Goal: Task Accomplishment & Management: Manage account settings

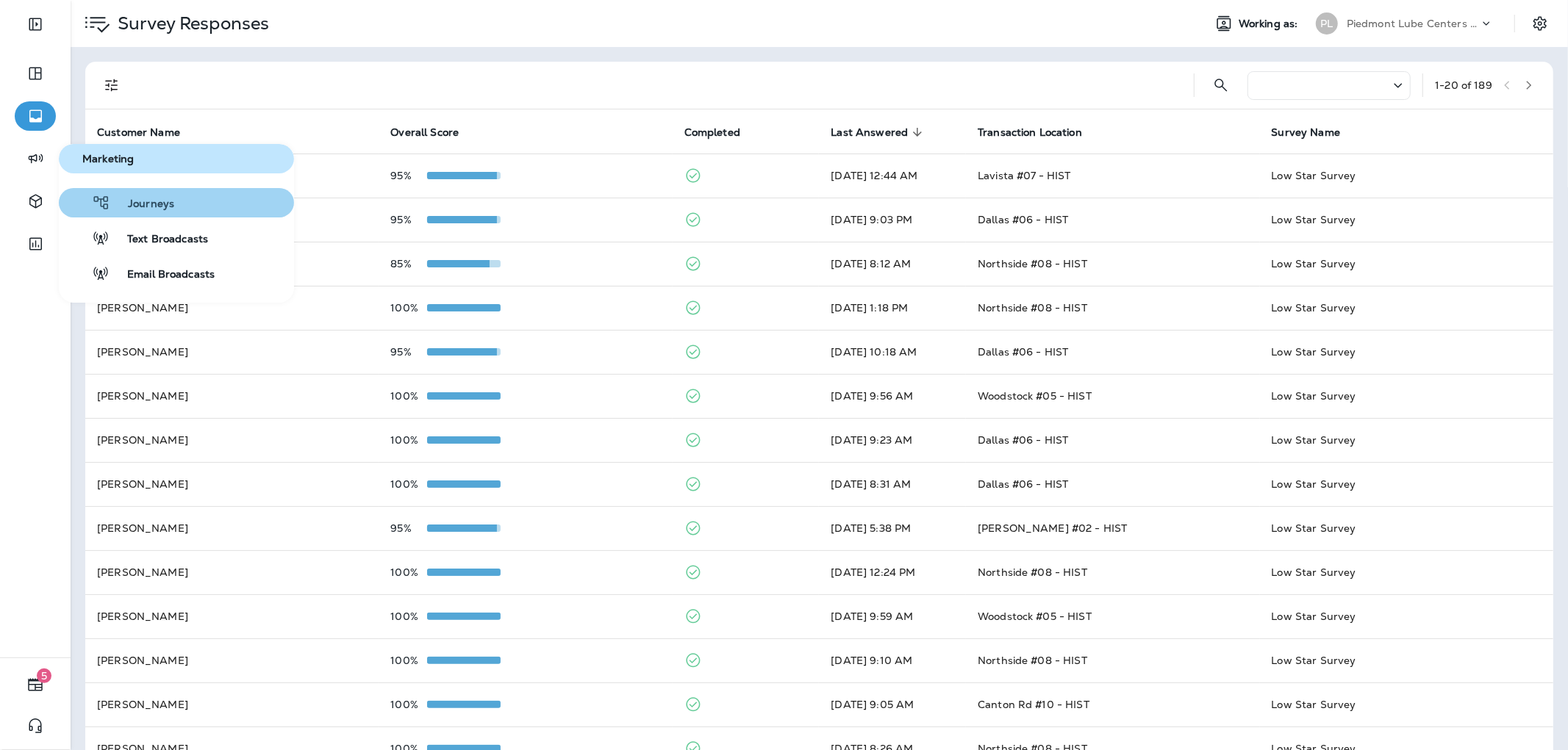
click at [107, 189] on button "Journeys" at bounding box center [176, 203] width 235 height 30
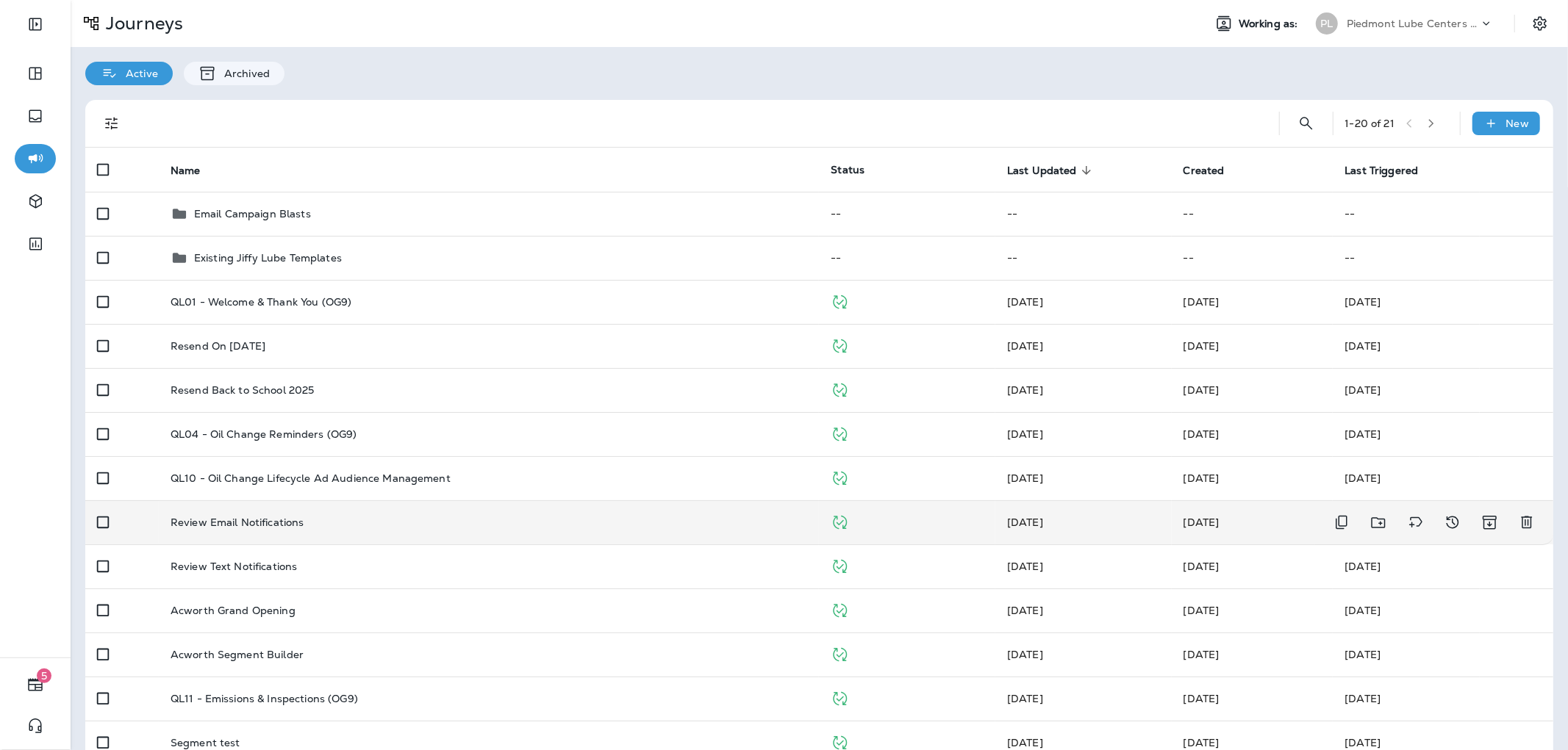
click at [293, 519] on p "Review Email Notifications" at bounding box center [237, 521] width 133 height 11
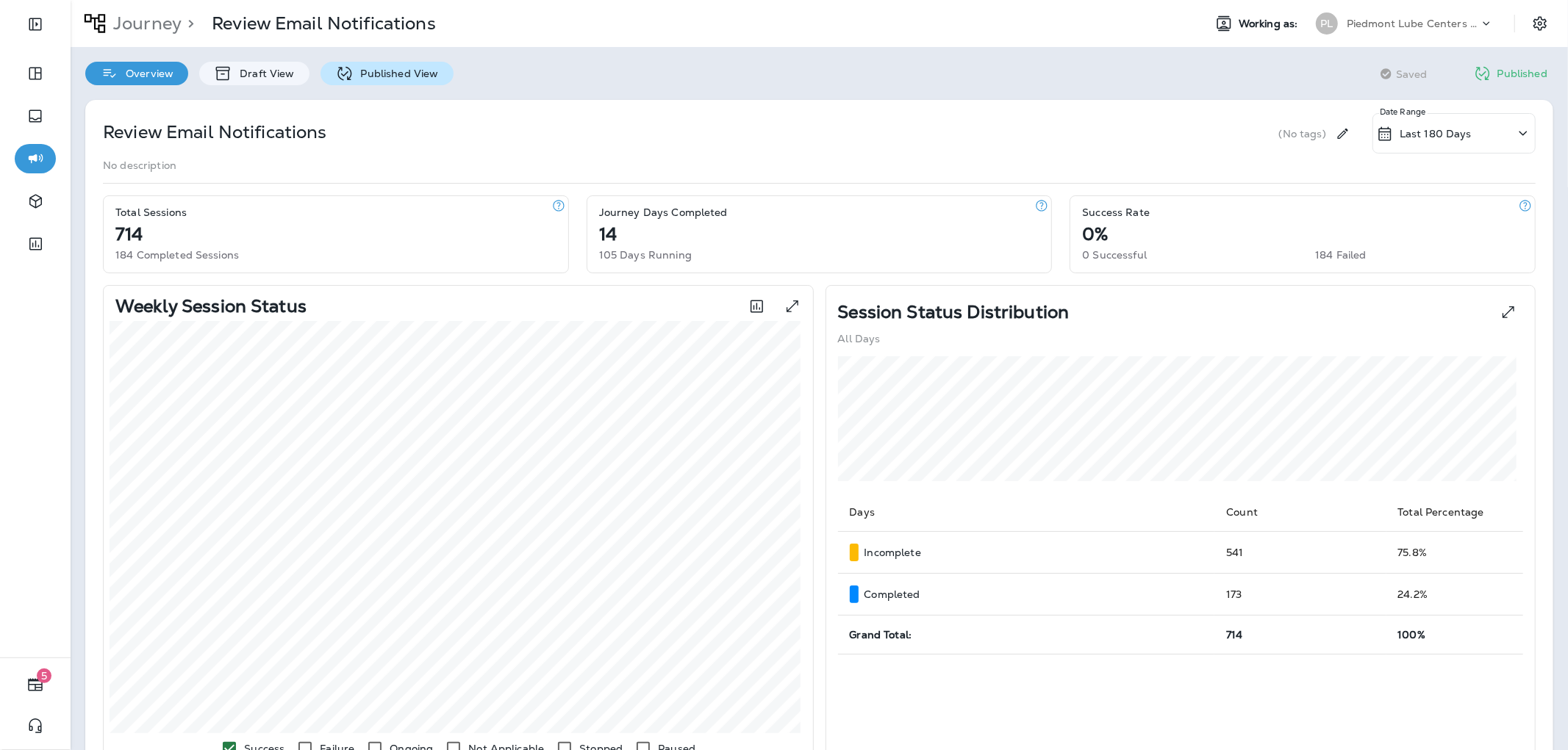
click at [404, 62] on div "Published View" at bounding box center [387, 73] width 133 height 24
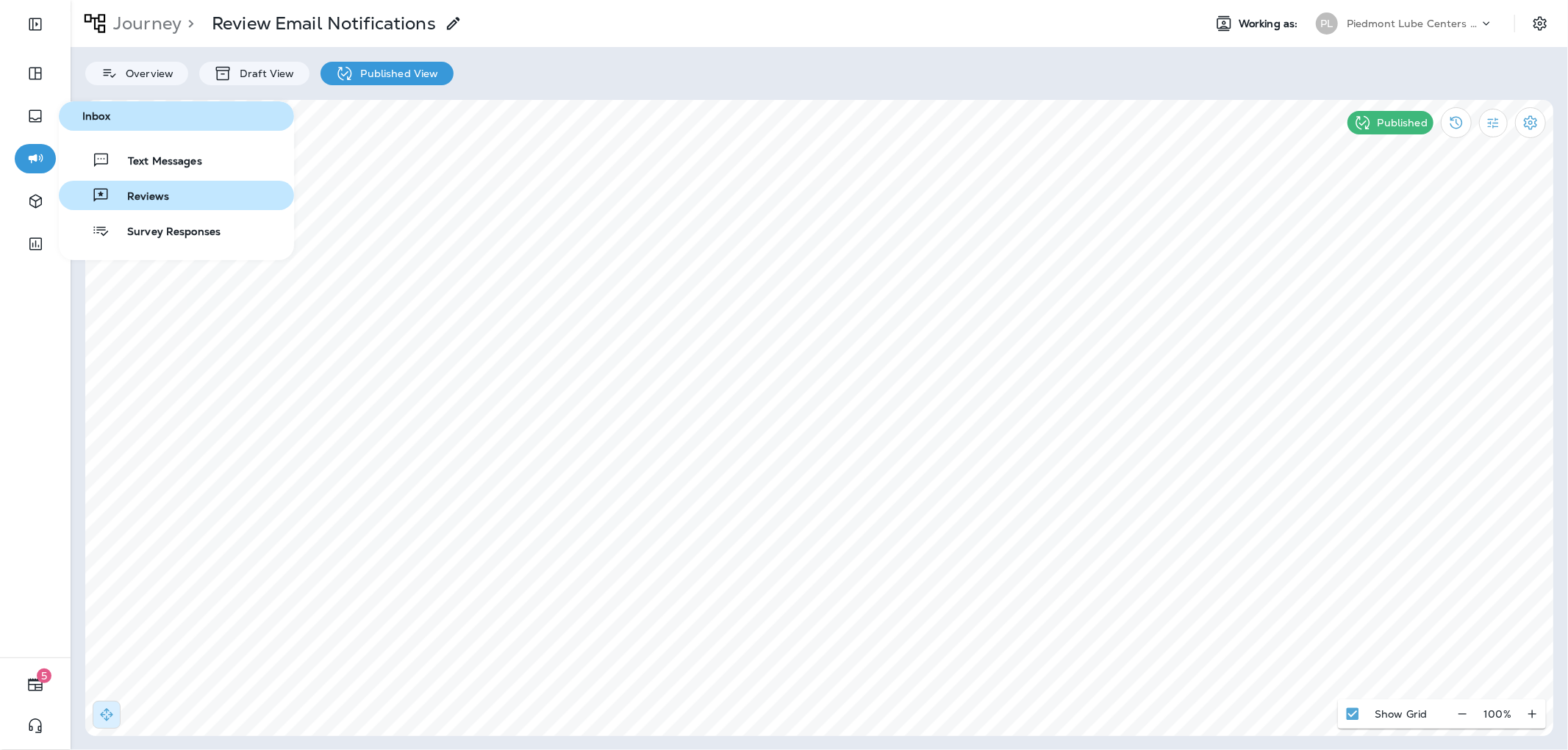
click at [173, 192] on button "Reviews" at bounding box center [176, 195] width 235 height 30
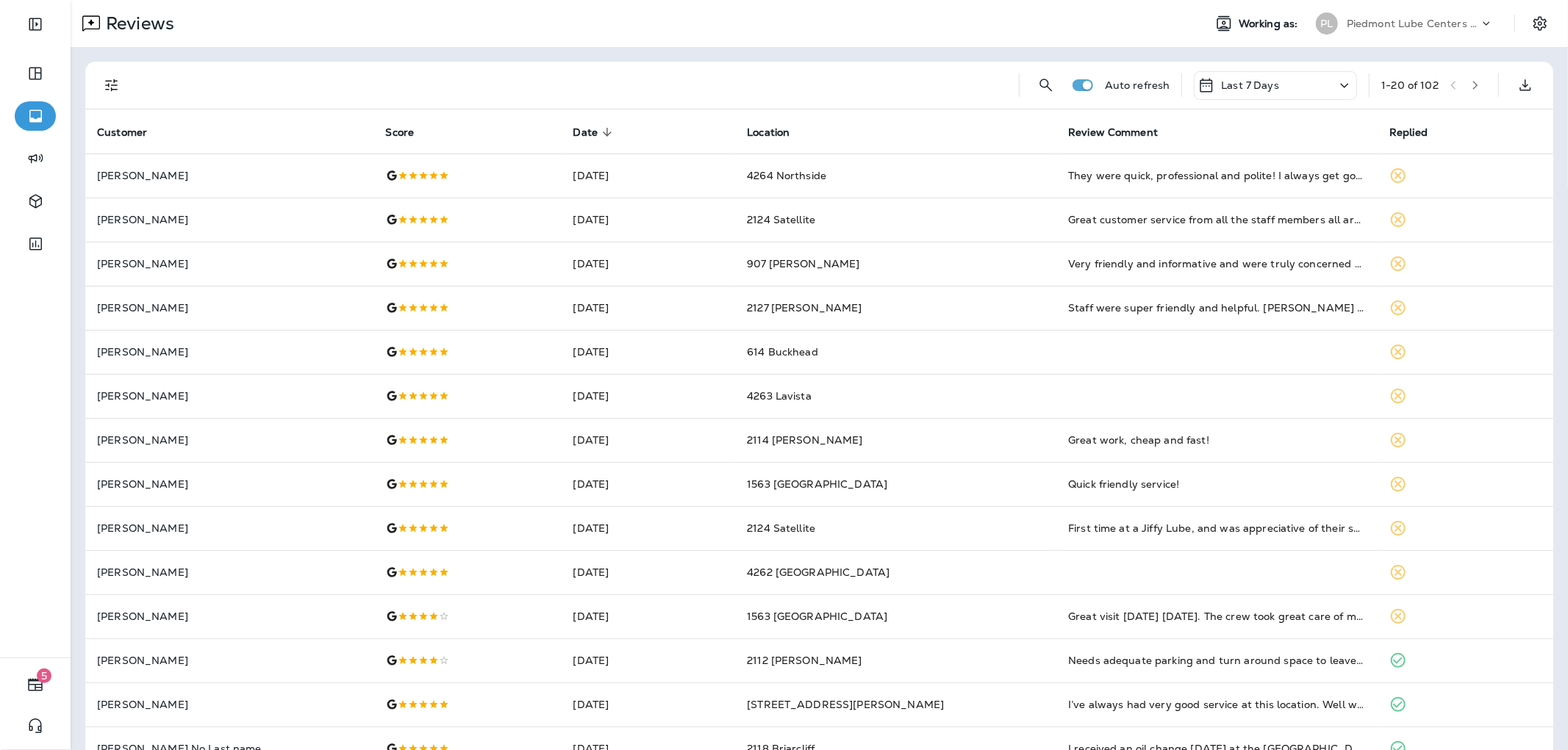
click at [173, 192] on td "[PERSON_NAME]" at bounding box center [230, 175] width 289 height 44
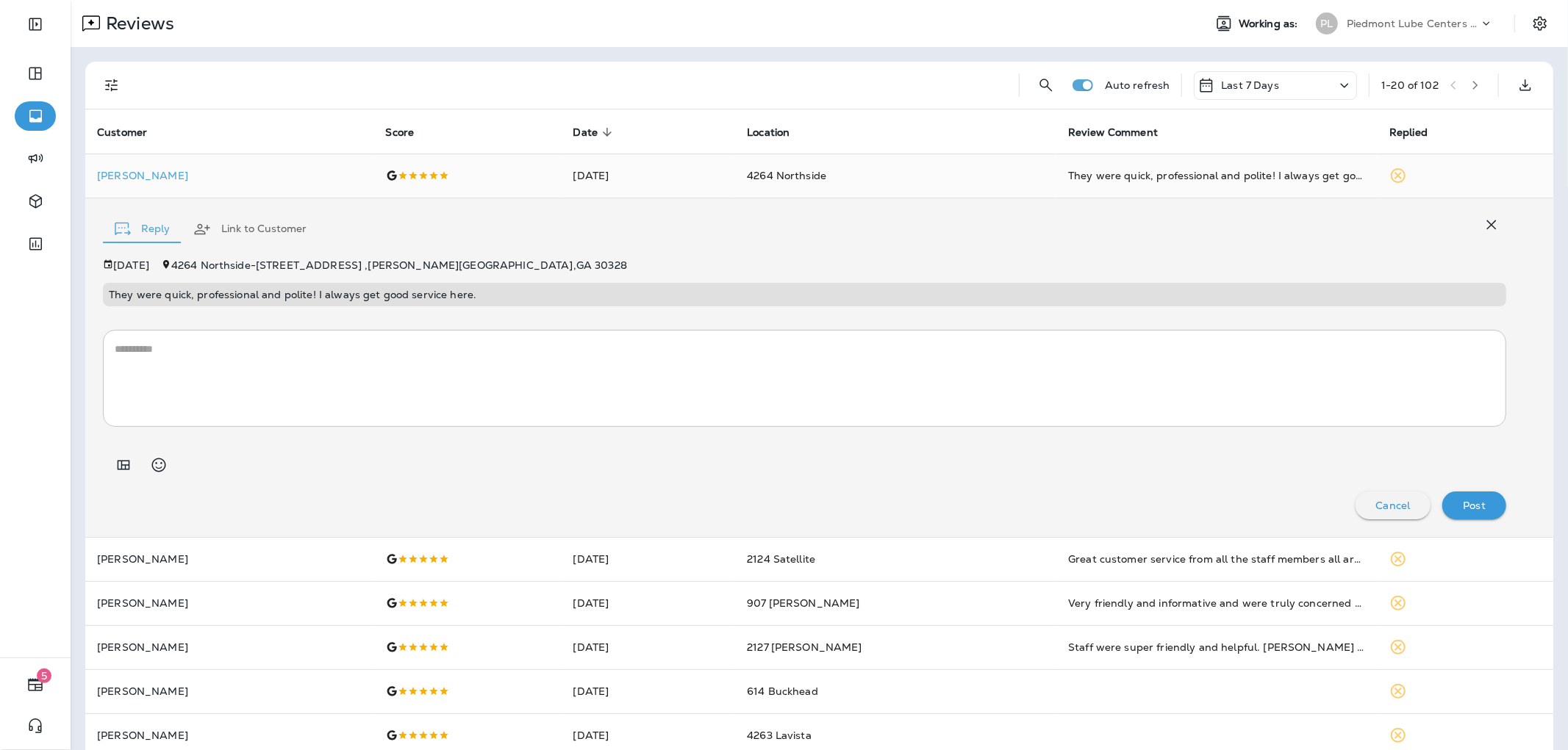
click at [173, 192] on td "[PERSON_NAME]" at bounding box center [230, 175] width 289 height 44
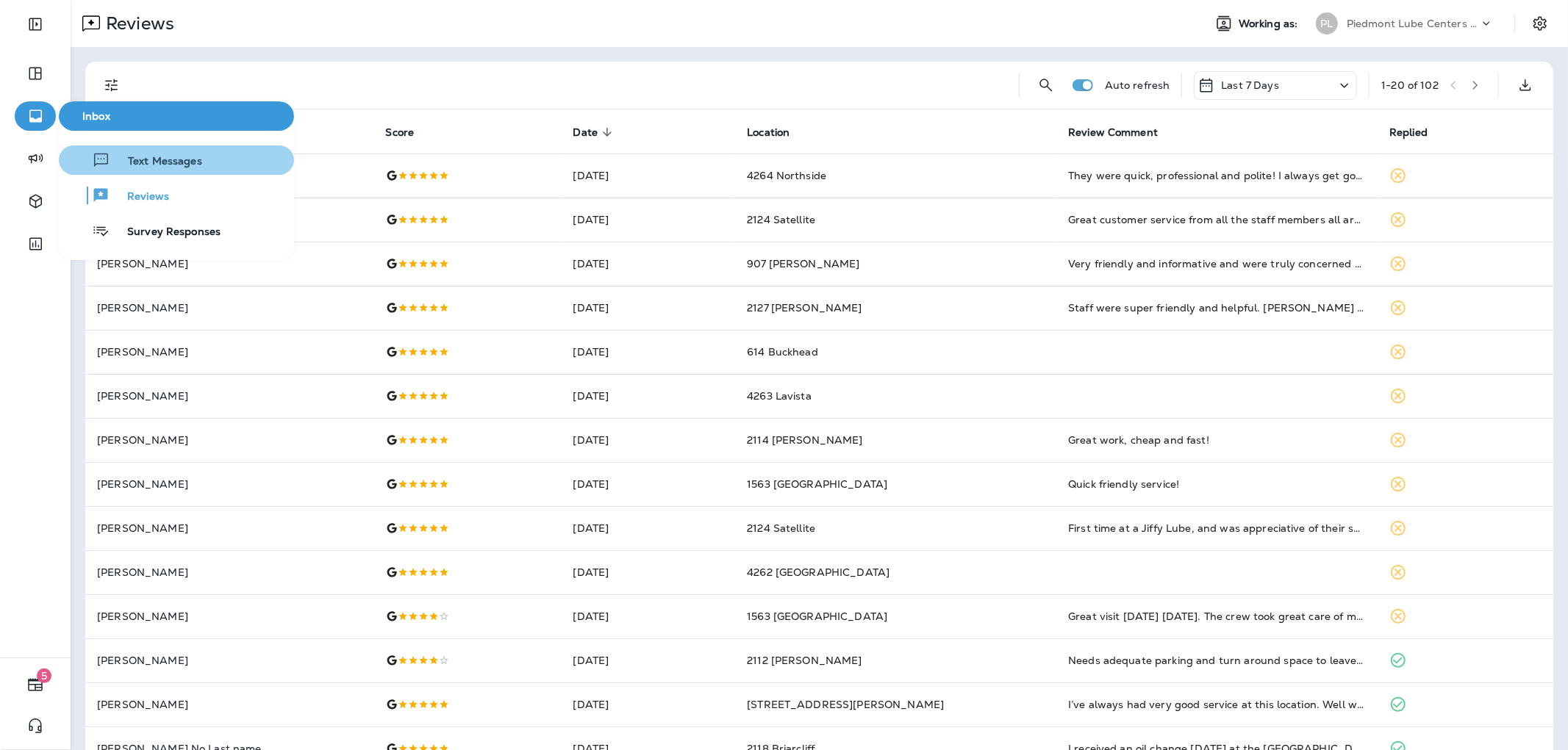
click at [182, 173] on button "Text Messages" at bounding box center [176, 160] width 235 height 30
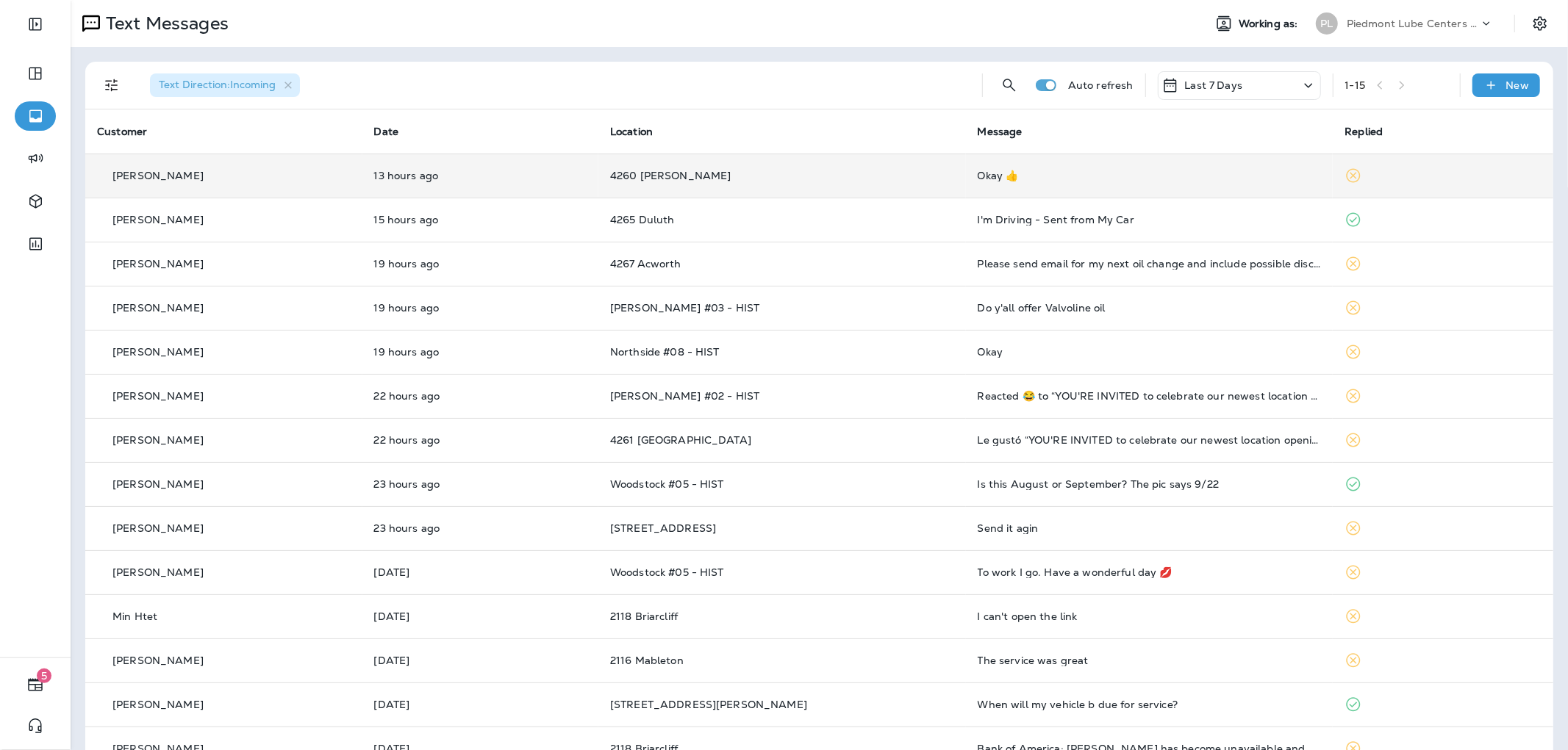
click at [860, 170] on p "4260 [PERSON_NAME]" at bounding box center [782, 175] width 344 height 11
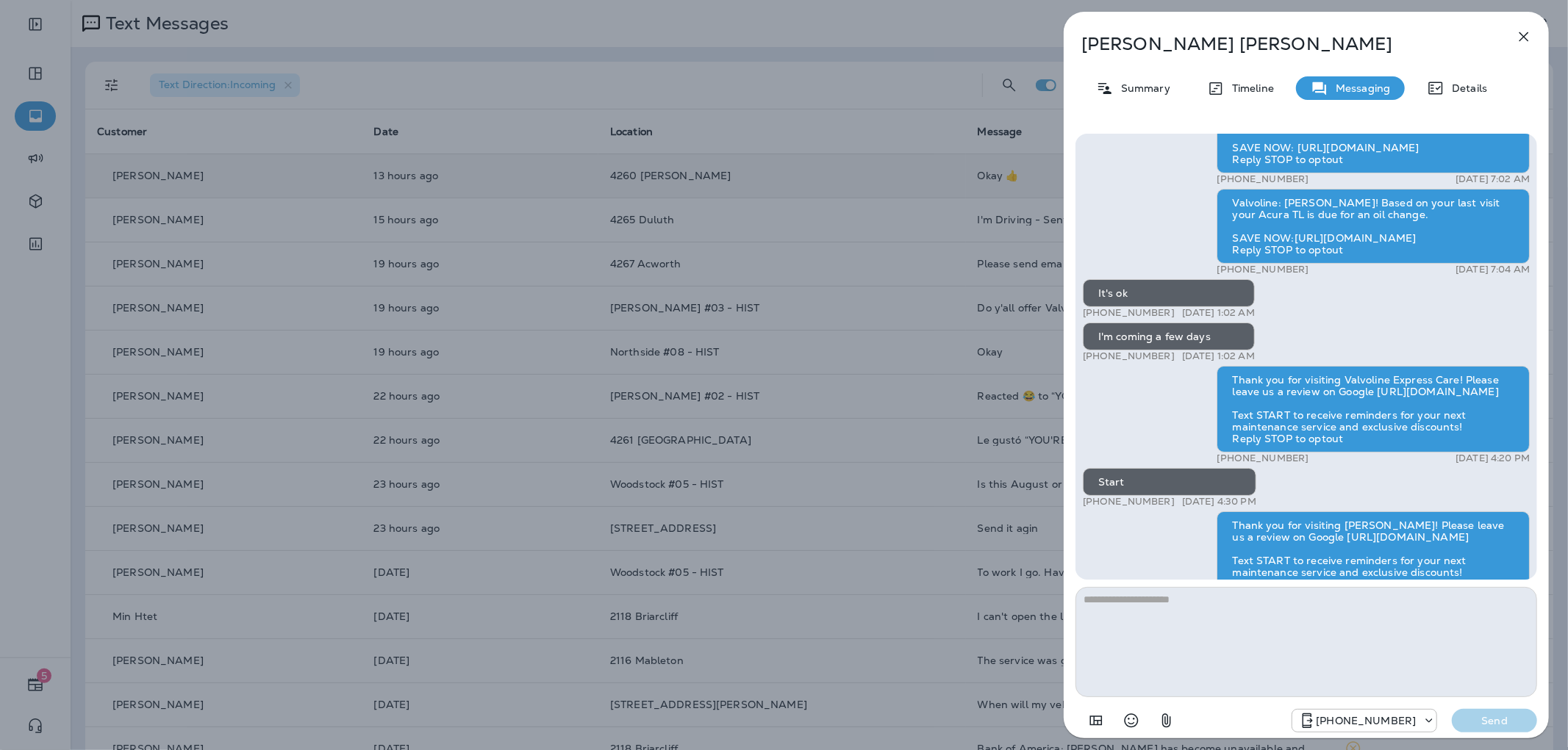
scroll to position [-489, 0]
